Goal: Find specific page/section: Find specific page/section

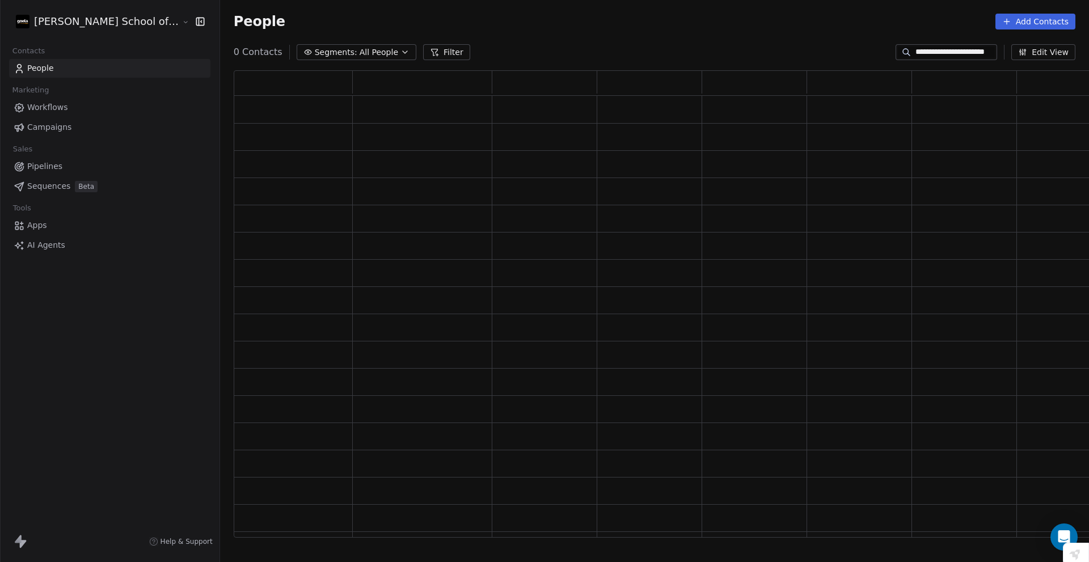
scroll to position [459, 877]
click at [930, 54] on input "**********" at bounding box center [955, 52] width 79 height 11
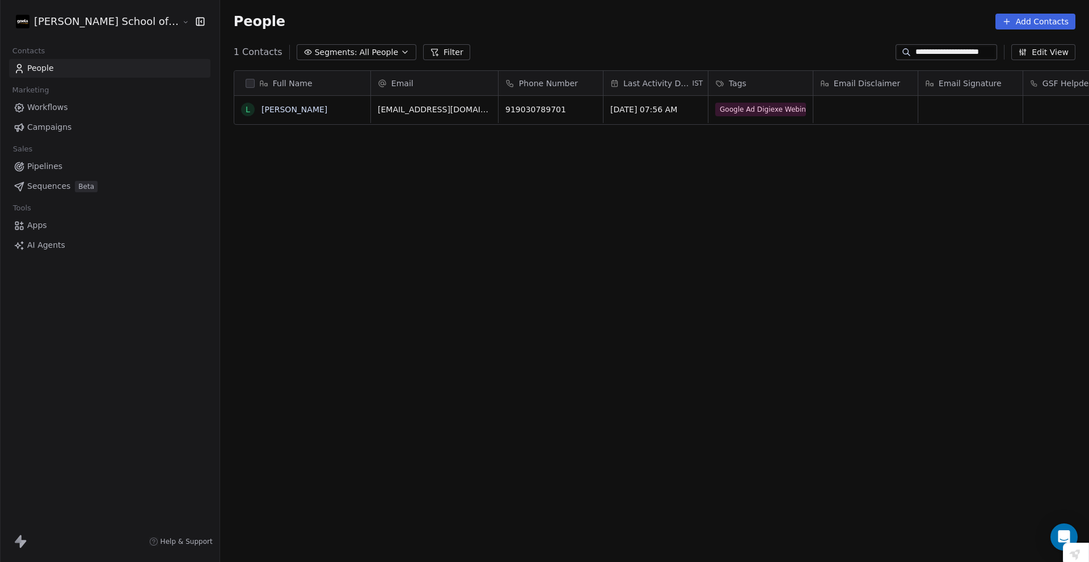
scroll to position [486, 904]
type input "**********"
click at [262, 108] on link "[PERSON_NAME]" at bounding box center [295, 109] width 66 height 9
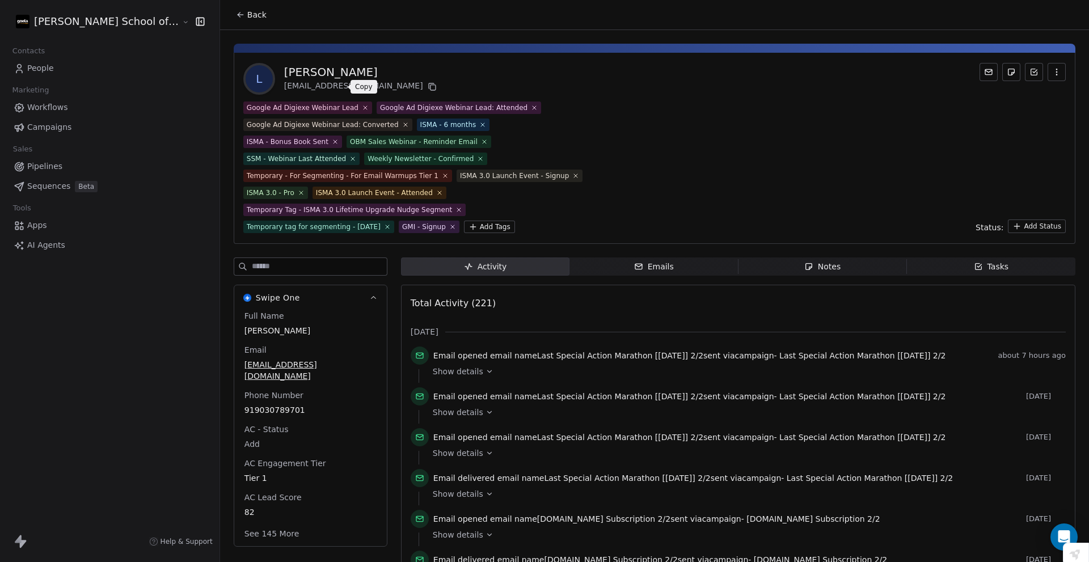
click at [428, 89] on icon at bounding box center [432, 86] width 9 height 9
click at [236, 14] on icon at bounding box center [240, 14] width 9 height 9
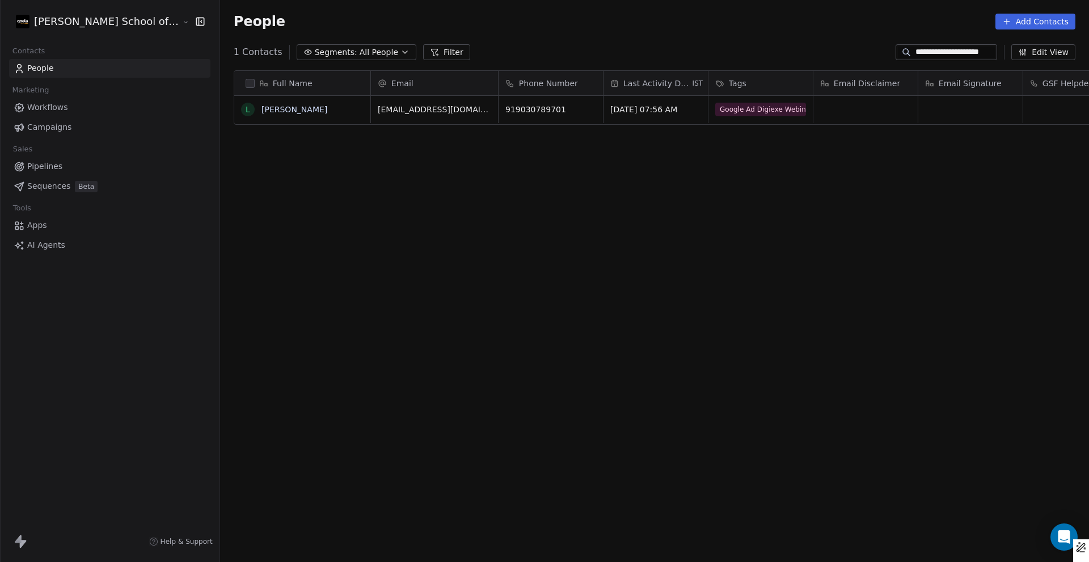
scroll to position [486, 904]
drag, startPoint x: 471, startPoint y: 112, endPoint x: 527, endPoint y: 105, distance: 56.1
click at [587, 106] on icon "grid" at bounding box center [589, 108] width 5 height 5
click at [542, 182] on div "Full Name [PERSON_NAME] Email Phone Number Last Activity Date IST Tags Email Di…" at bounding box center [654, 308] width 869 height 495
click at [506, 108] on span "919030789701" at bounding box center [540, 109] width 69 height 11
